Goal: Transaction & Acquisition: Book appointment/travel/reservation

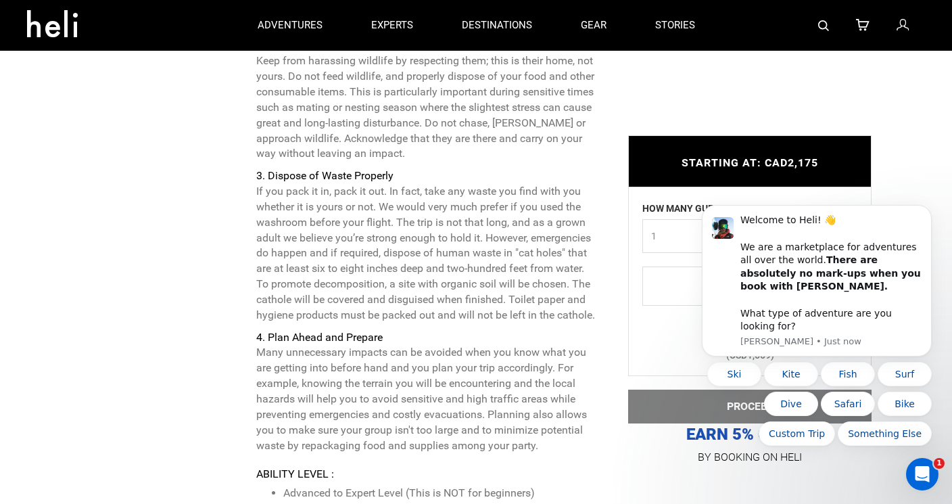
scroll to position [2597, 0]
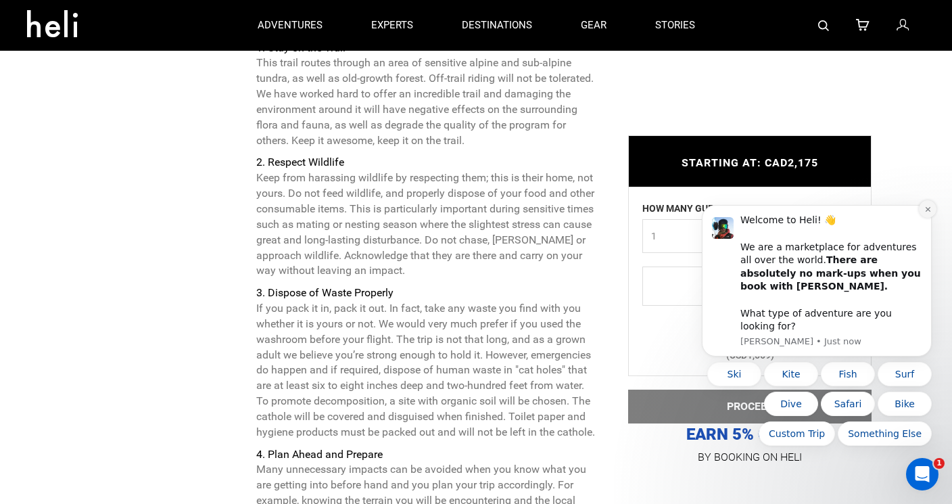
click at [929, 212] on icon "Dismiss notification" at bounding box center [927, 209] width 5 height 5
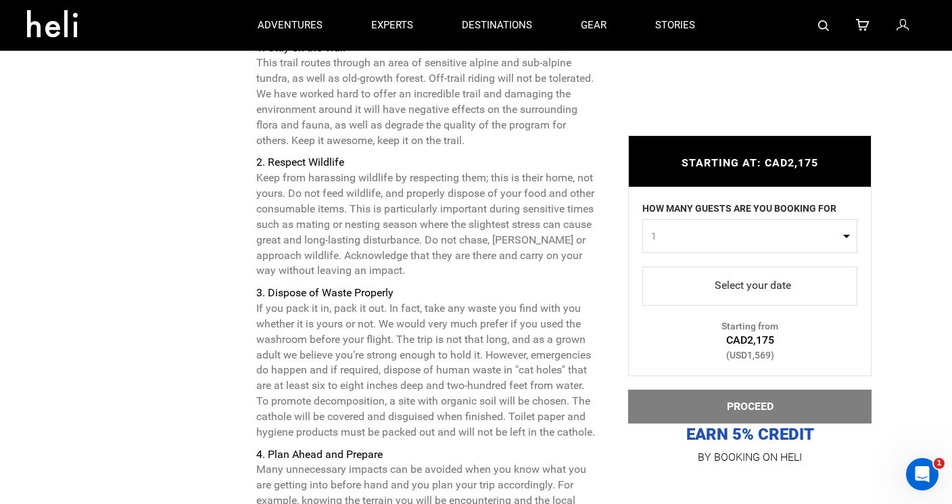
click at [766, 235] on span "1" at bounding box center [745, 236] width 189 height 14
click at [741, 271] on link "1" at bounding box center [750, 269] width 214 height 24
click at [739, 235] on span "1" at bounding box center [745, 236] width 189 height 14
click at [718, 292] on link "2" at bounding box center [750, 293] width 214 height 24
select select "2"
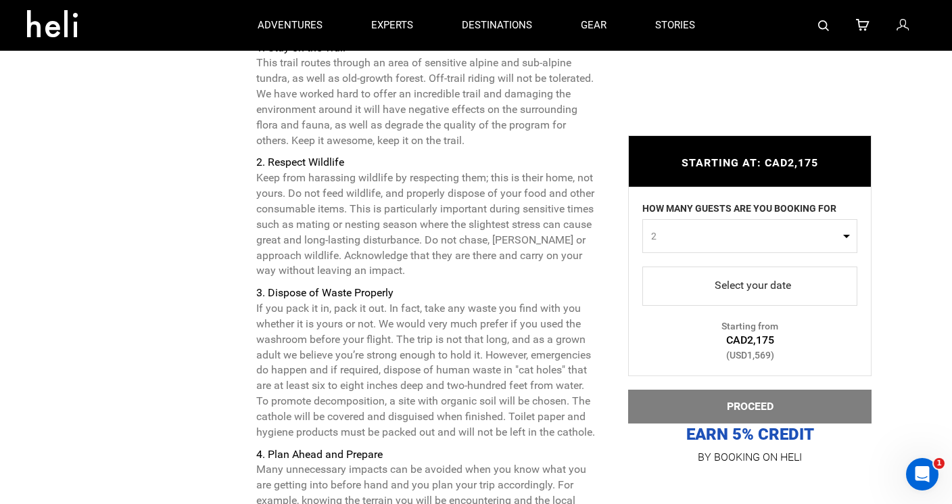
click at [718, 292] on span "select" at bounding box center [749, 286] width 193 height 22
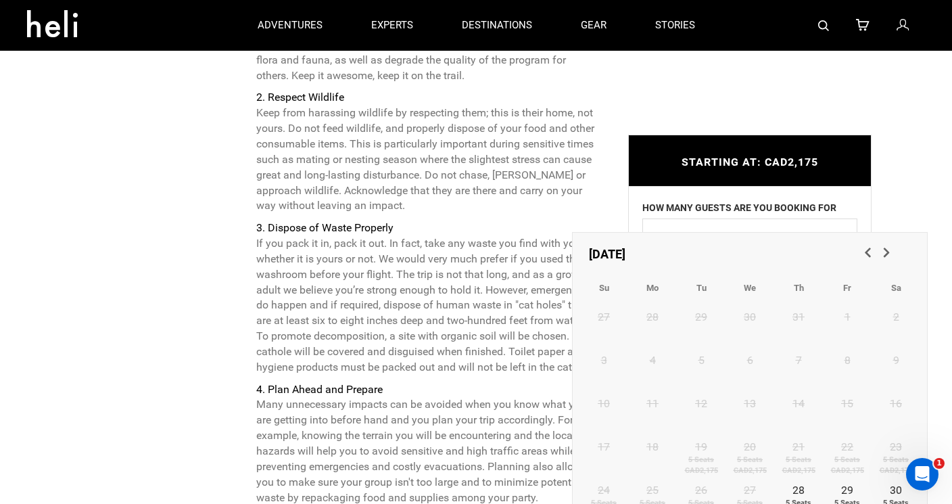
scroll to position [2741, 0]
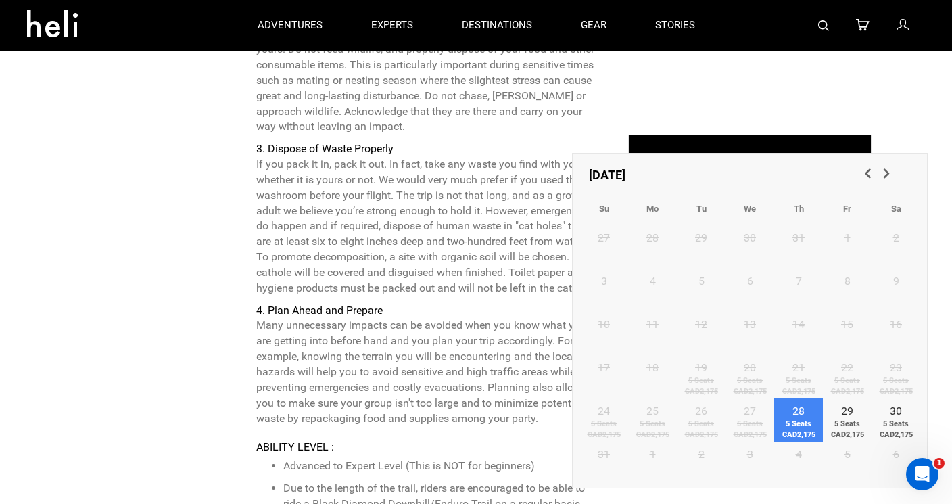
click at [802, 421] on span "[STREET_ADDRESS]" at bounding box center [798, 428] width 49 height 21
type input "[DATE]"
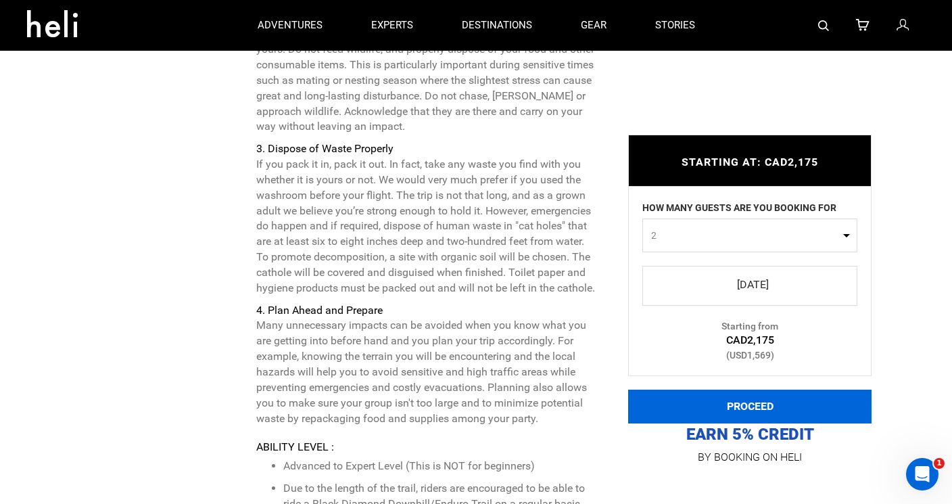
click at [776, 408] on button "PROCEED" at bounding box center [749, 406] width 243 height 34
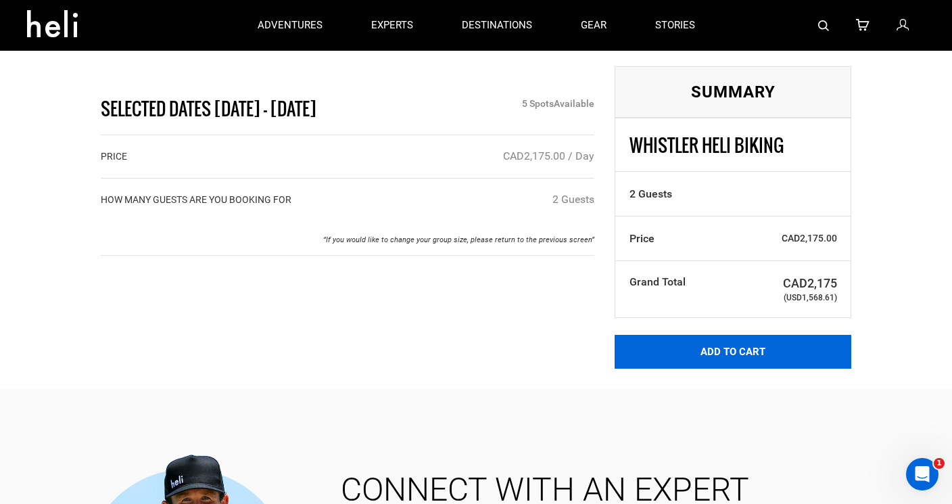
click at [669, 343] on button "Add to Cart" at bounding box center [732, 352] width 237 height 34
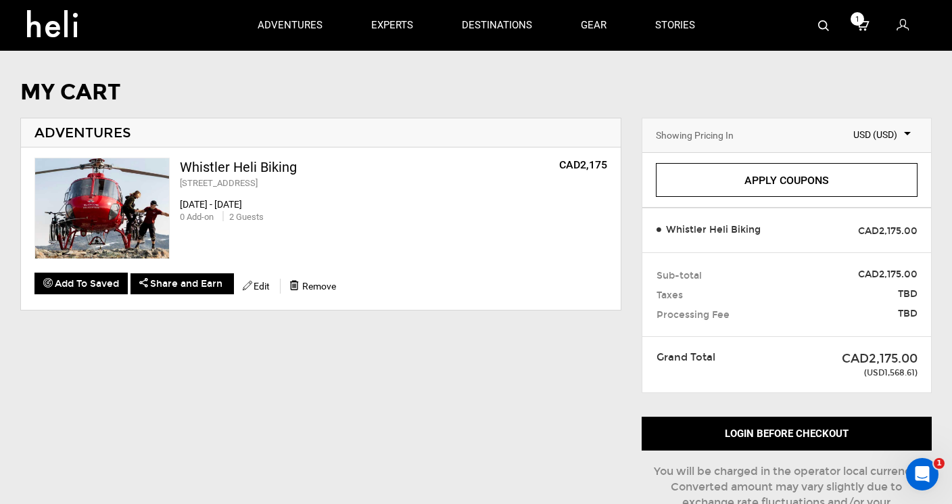
scroll to position [6, 0]
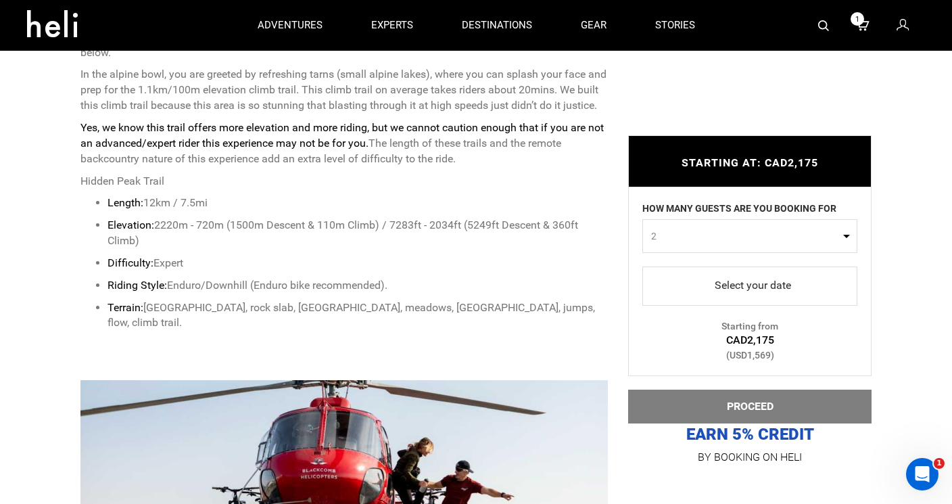
scroll to position [704, 0]
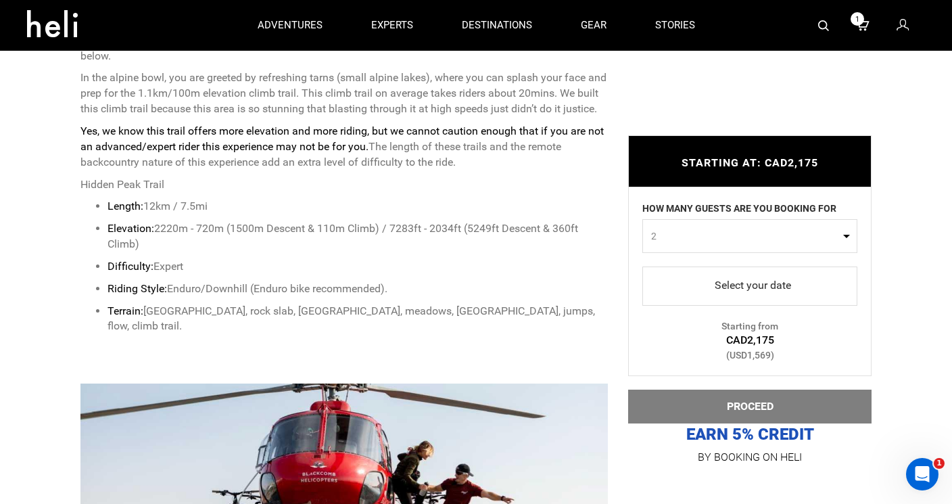
click at [739, 288] on span "select" at bounding box center [749, 286] width 193 height 22
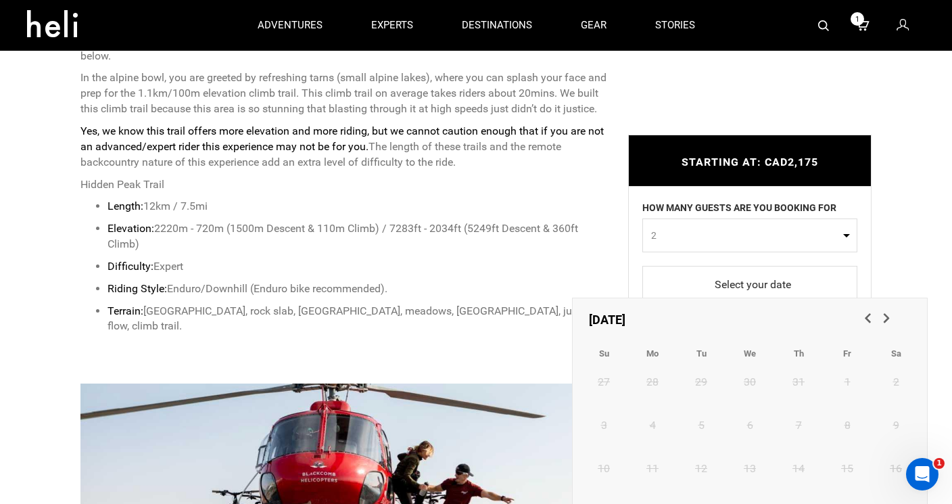
scroll to position [870, 0]
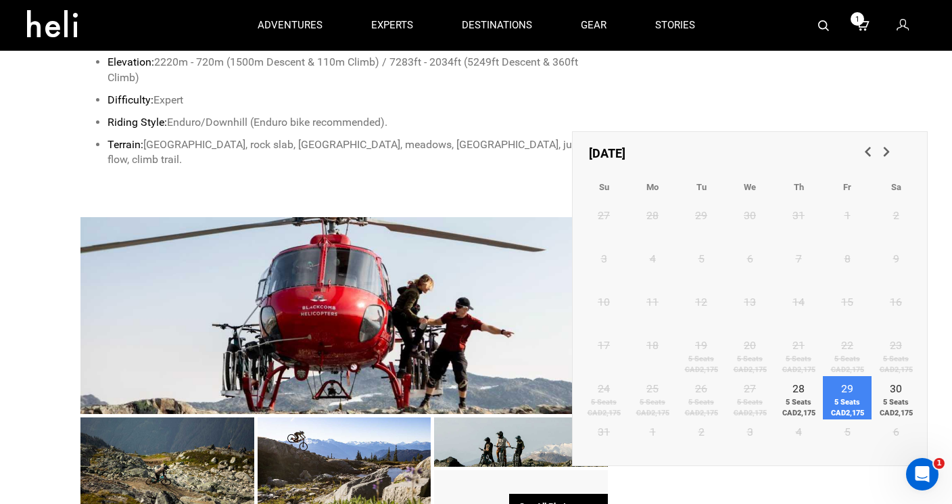
click at [860, 397] on span "[STREET_ADDRESS]" at bounding box center [847, 407] width 49 height 21
type input "29 August 2025"
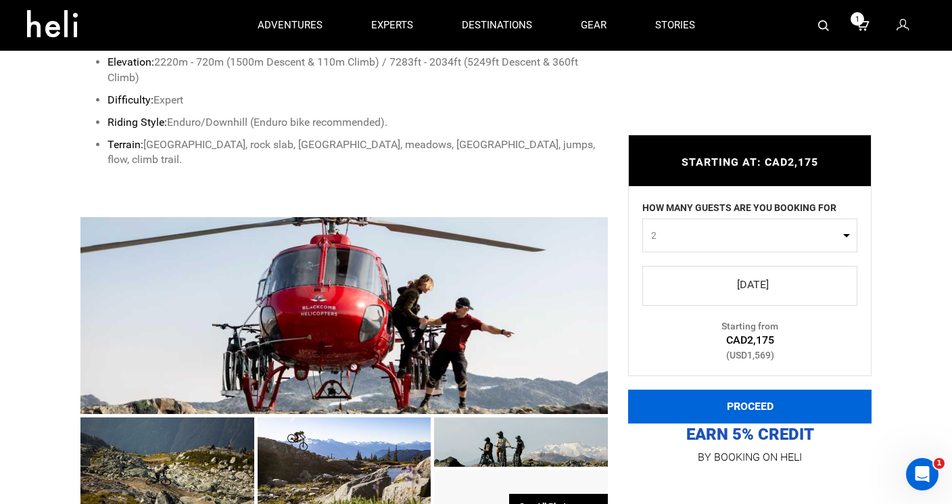
click at [772, 412] on button "PROCEED" at bounding box center [749, 406] width 243 height 34
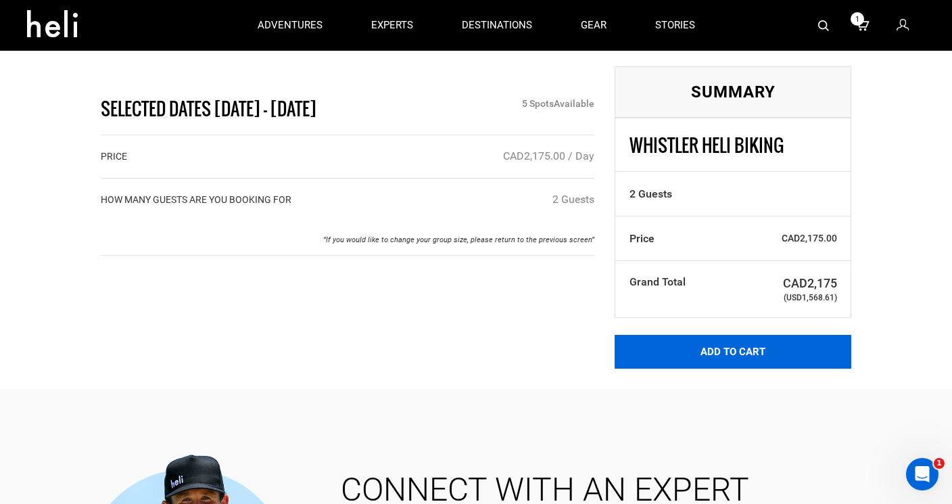
click at [734, 341] on button "Add to Cart" at bounding box center [732, 352] width 237 height 34
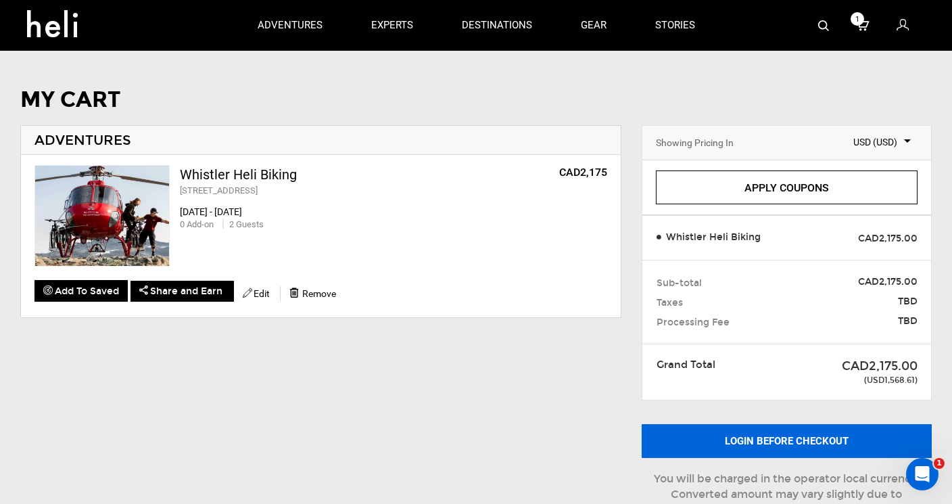
click at [763, 436] on button "Login before checkout" at bounding box center [786, 441] width 290 height 34
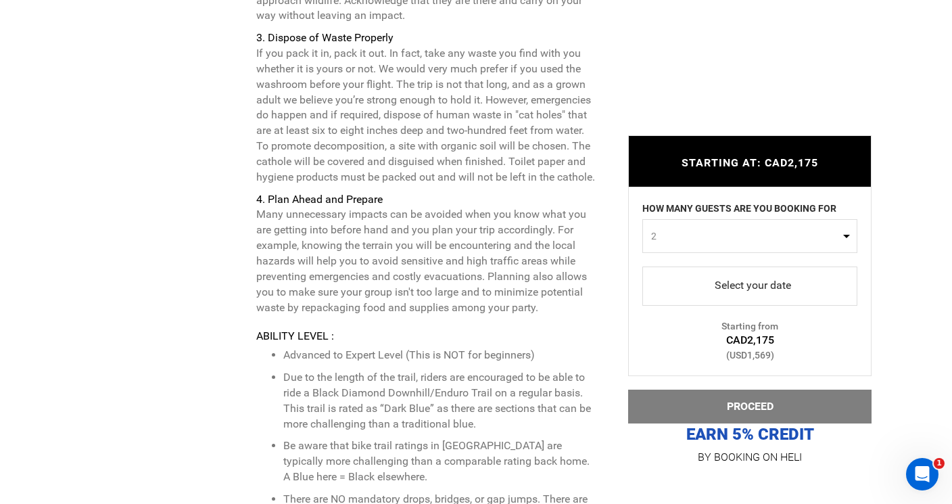
scroll to position [2889, 0]
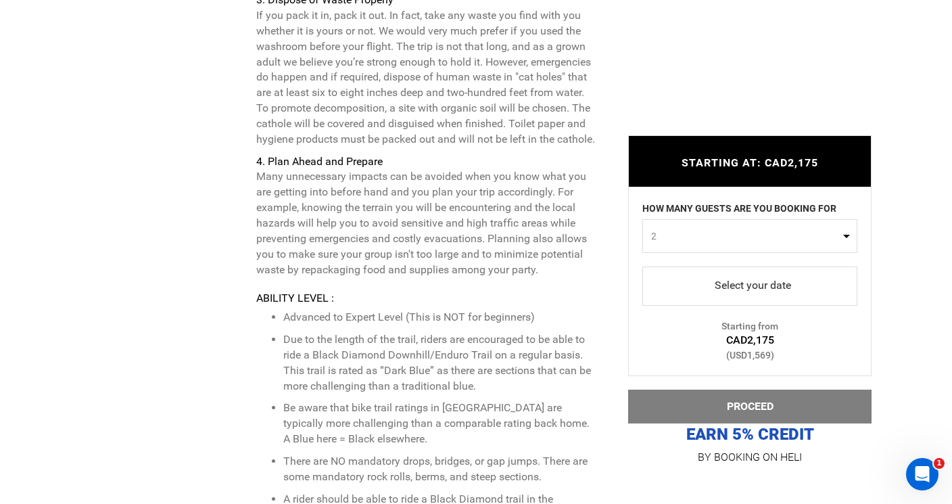
click at [762, 290] on span "select" at bounding box center [749, 286] width 193 height 22
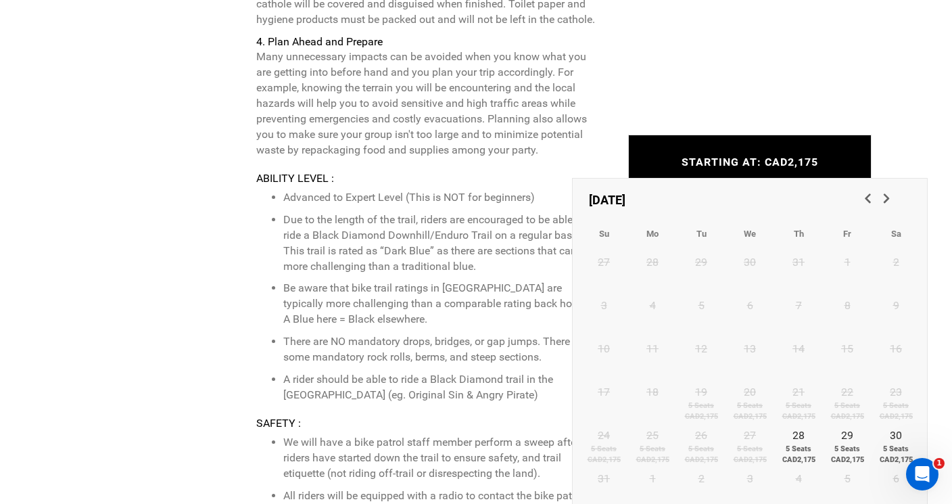
scroll to position [3098, 0]
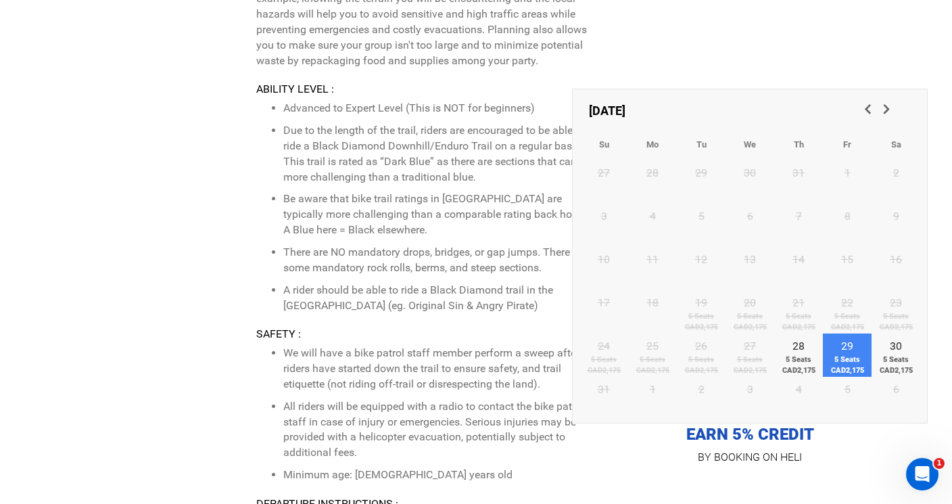
click at [833, 364] on span "[STREET_ADDRESS]" at bounding box center [847, 364] width 49 height 21
type input "29 August 2025"
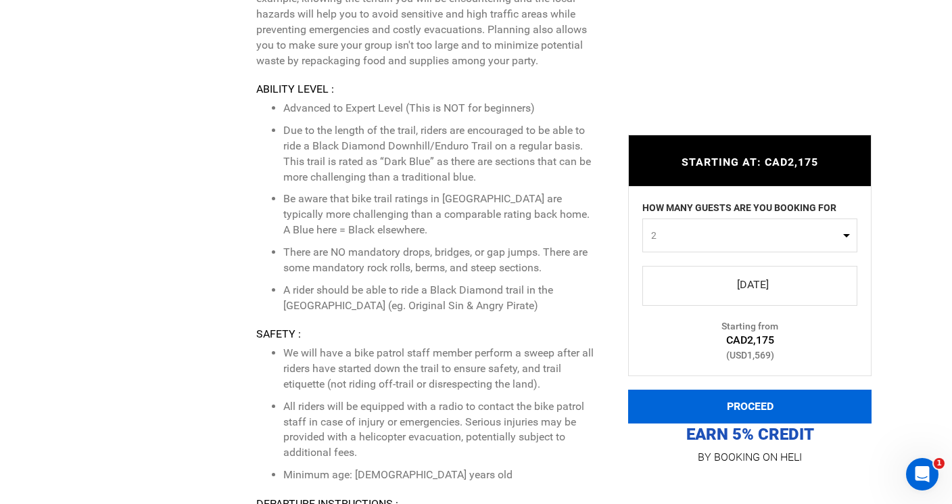
click at [770, 404] on button "PROCEED" at bounding box center [749, 406] width 243 height 34
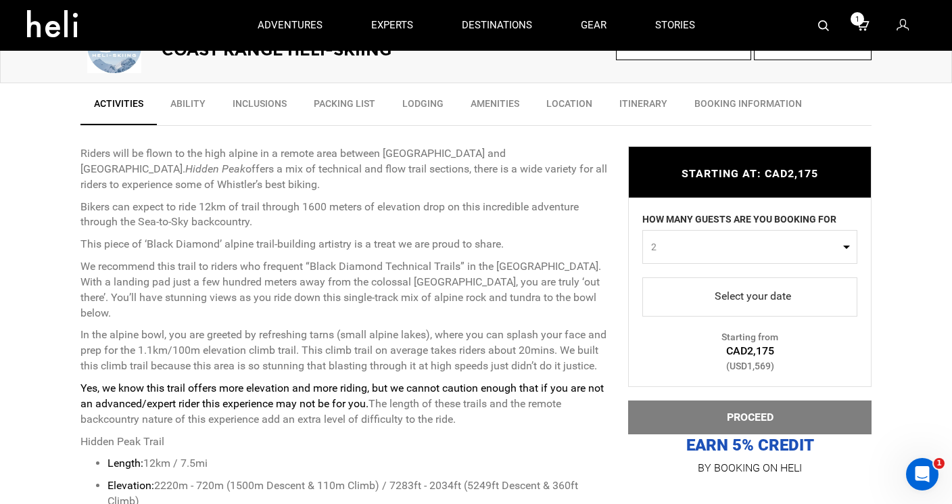
scroll to position [431, 0]
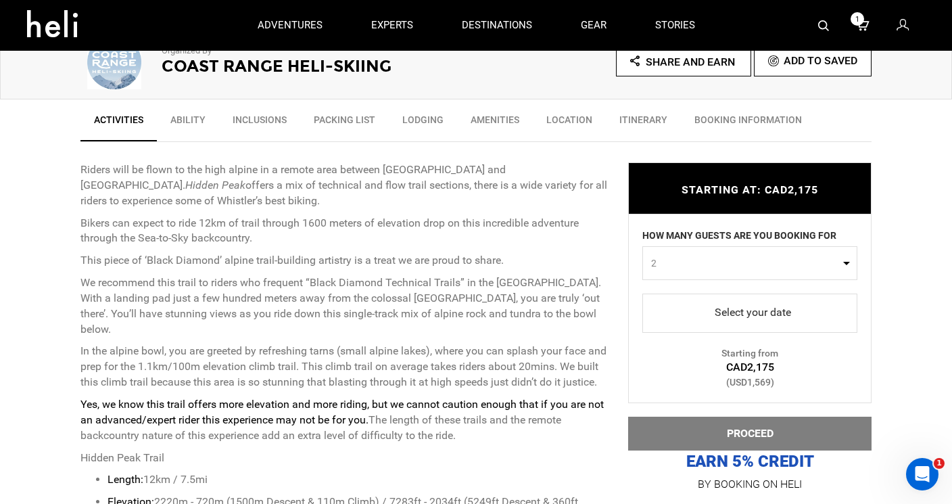
click at [777, 310] on span "select" at bounding box center [749, 312] width 193 height 22
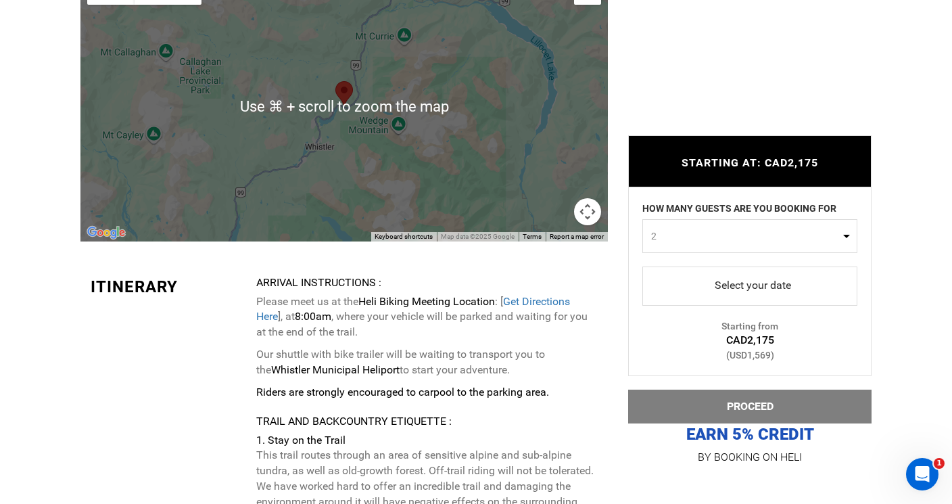
scroll to position [2237, 0]
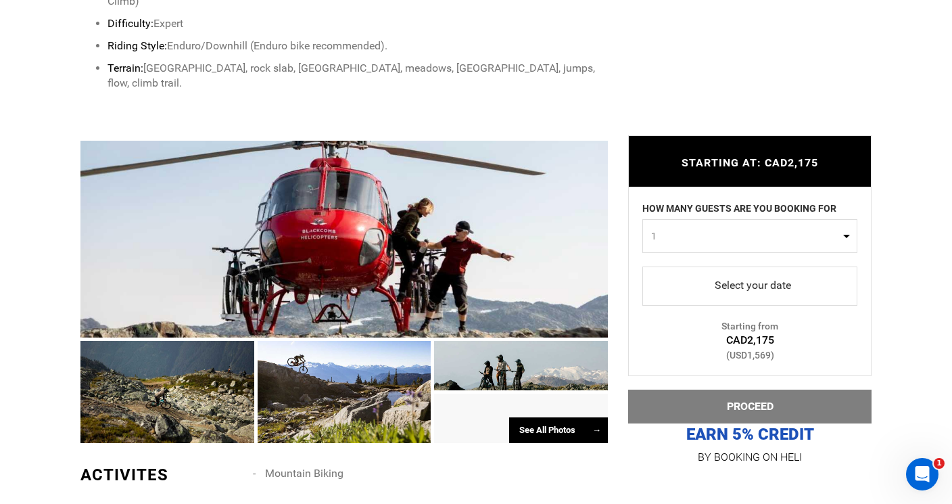
scroll to position [951, 0]
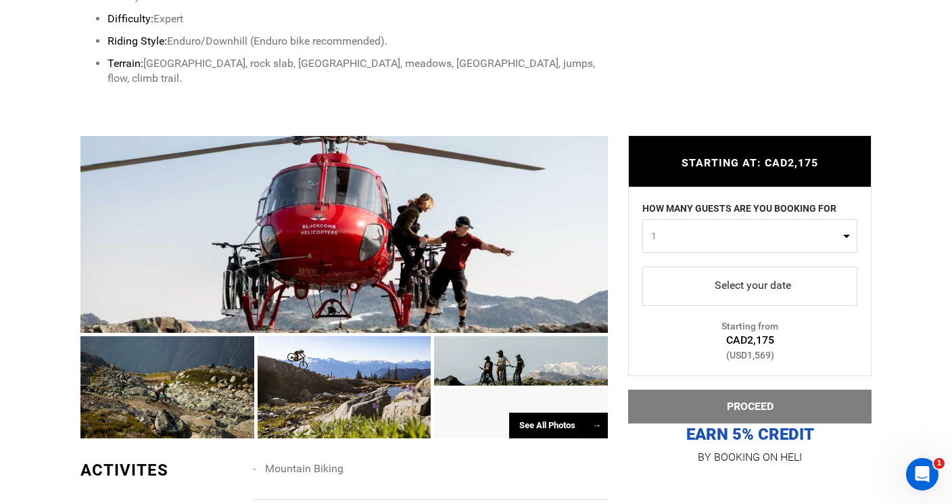
click at [754, 290] on span "select" at bounding box center [750, 286] width 11 height 11
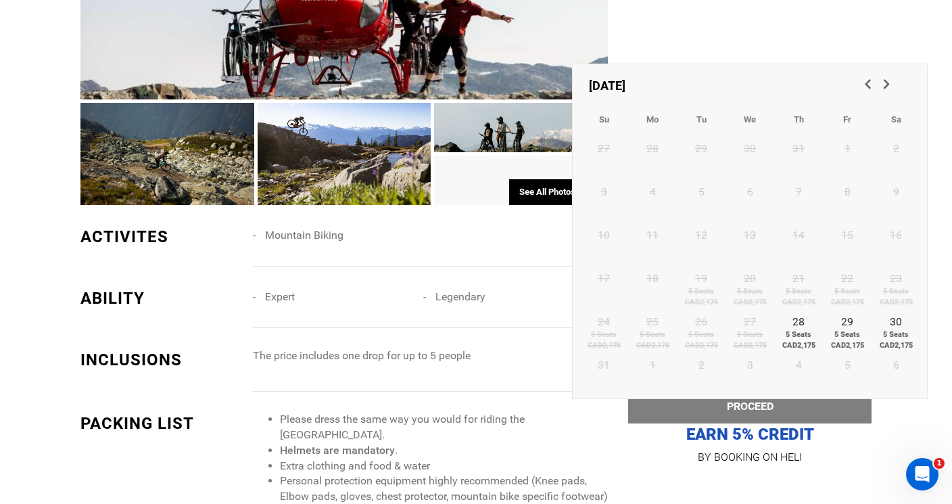
scroll to position [1227, 0]
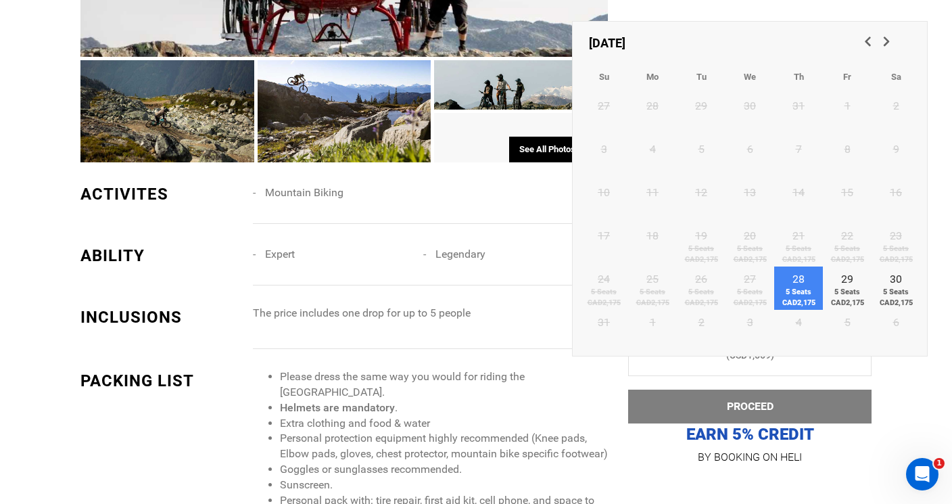
click at [792, 296] on span "[STREET_ADDRESS]" at bounding box center [798, 297] width 49 height 21
type input "[DATE]"
